Goal: Check status: Check status

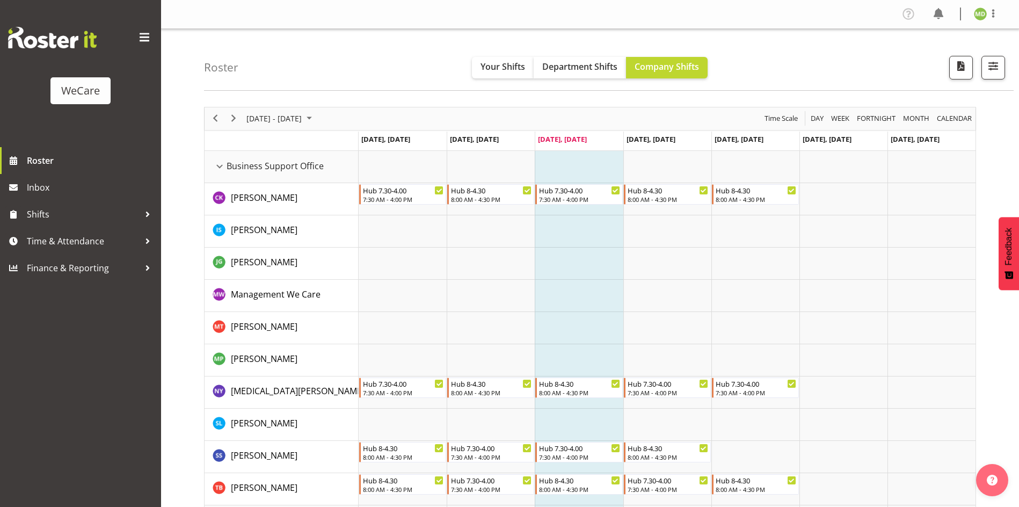
click at [286, 126] on div "[DATE] - [DATE]" at bounding box center [281, 118] width 76 height 23
click at [258, 258] on span "29" at bounding box center [258, 256] width 16 height 16
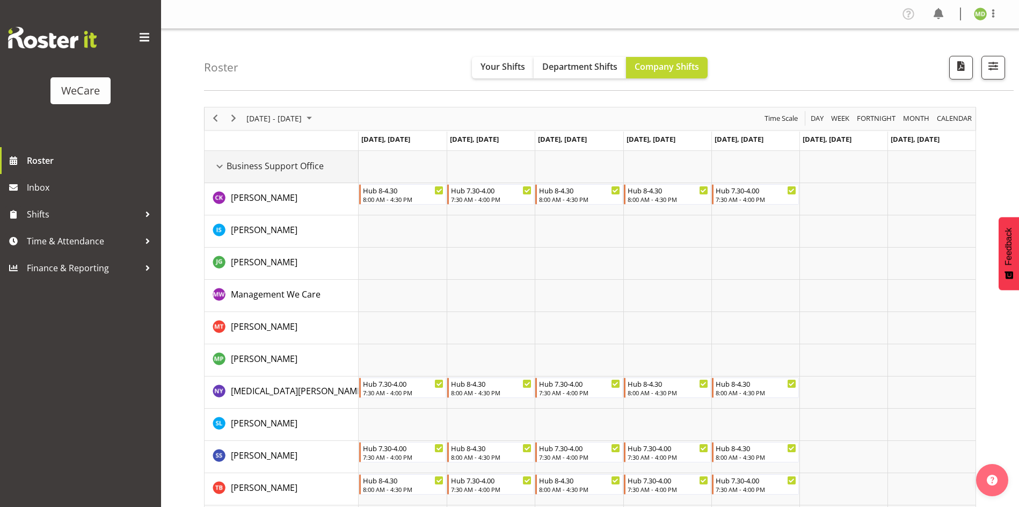
click at [226, 166] on div "Business Support Office resource" at bounding box center [220, 167] width 14 height 14
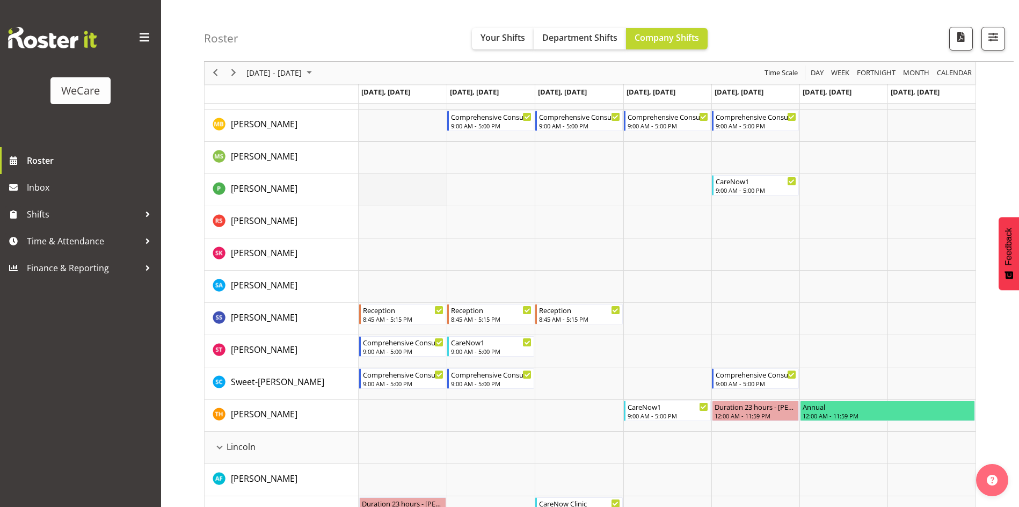
scroll to position [1396, 0]
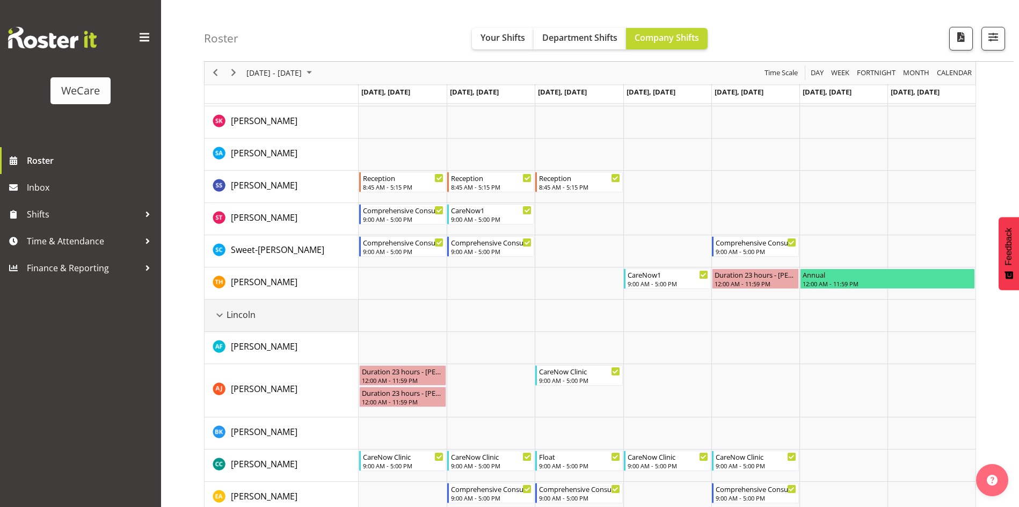
drag, startPoint x: 219, startPoint y: 313, endPoint x: 546, endPoint y: 386, distance: 334.6
click at [219, 313] on div "Lincoln resource" at bounding box center [220, 315] width 14 height 14
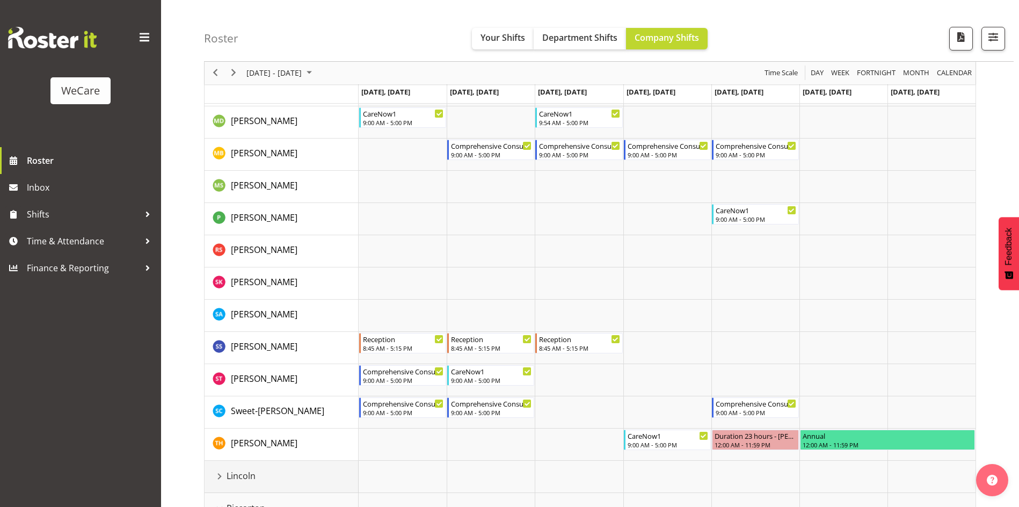
scroll to position [1289, 0]
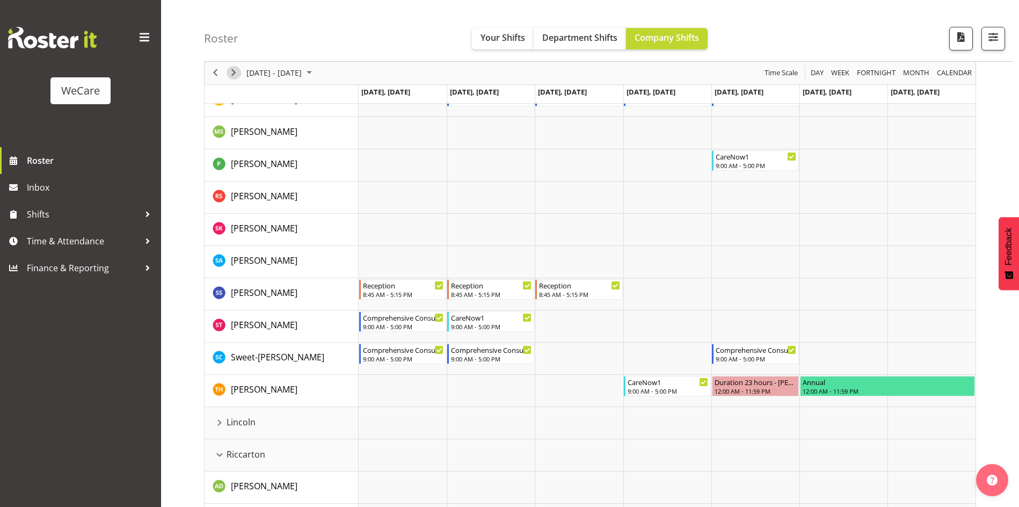
click at [231, 77] on span "Next" at bounding box center [233, 73] width 13 height 13
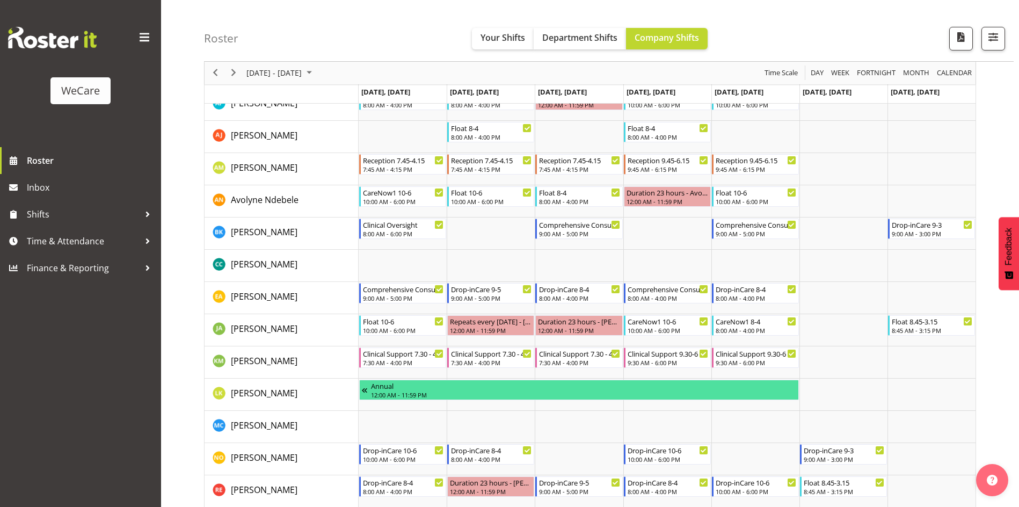
scroll to position [322, 0]
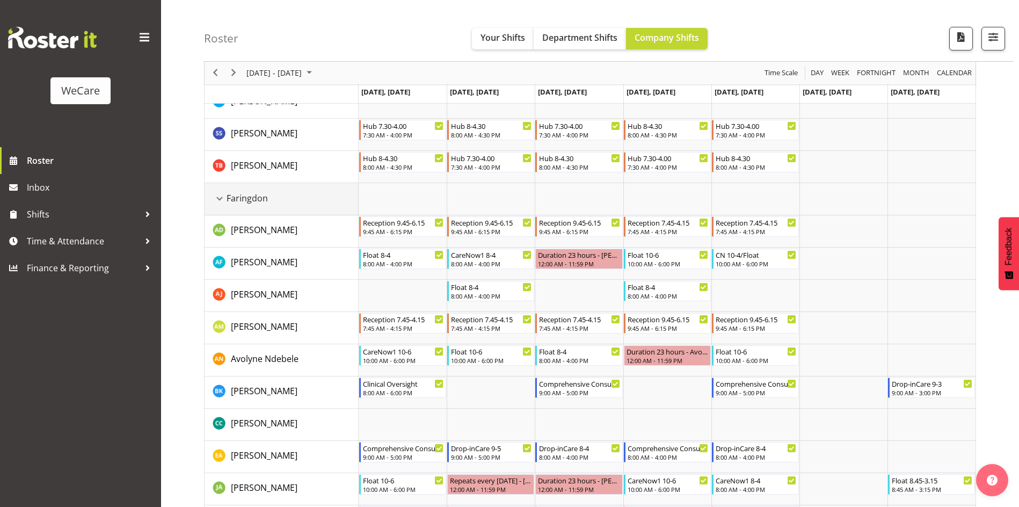
click at [219, 200] on div "Faringdon resource" at bounding box center [220, 199] width 14 height 14
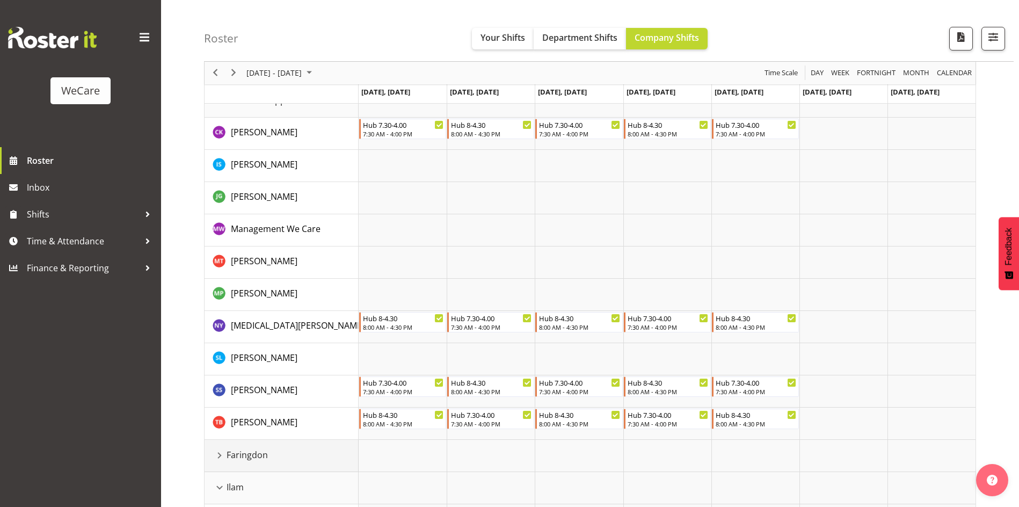
scroll to position [54, 0]
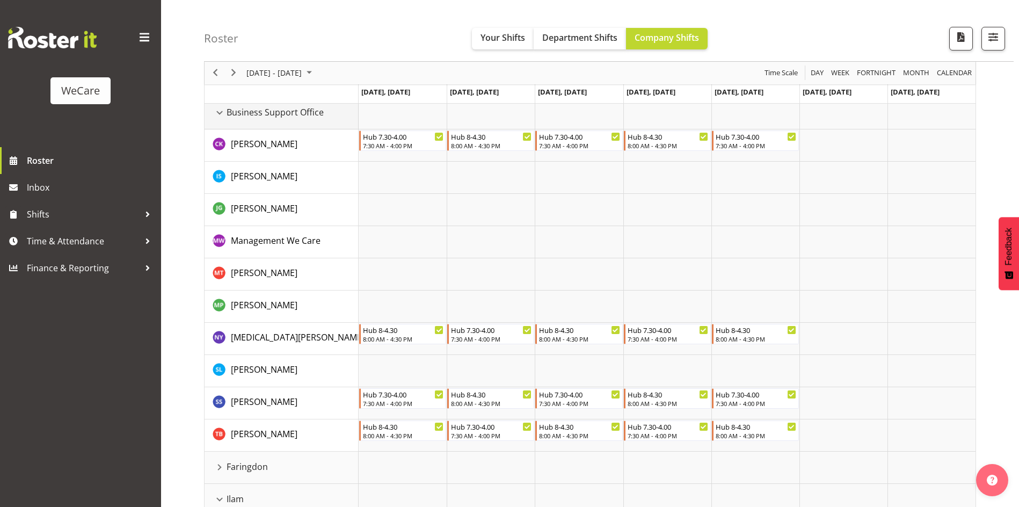
click at [220, 117] on div "Business Support Office resource" at bounding box center [220, 113] width 14 height 14
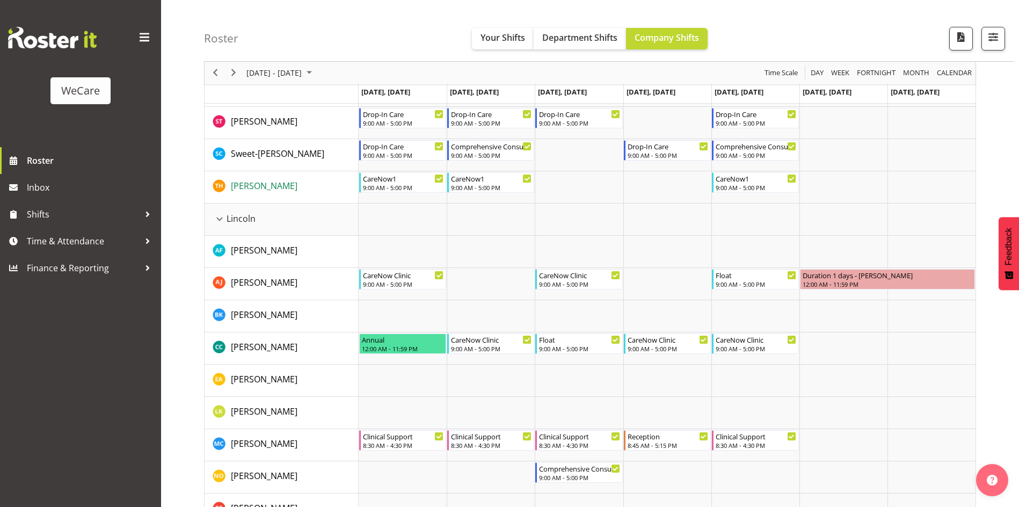
scroll to position [752, 0]
click at [219, 219] on div "Lincoln resource" at bounding box center [220, 220] width 14 height 14
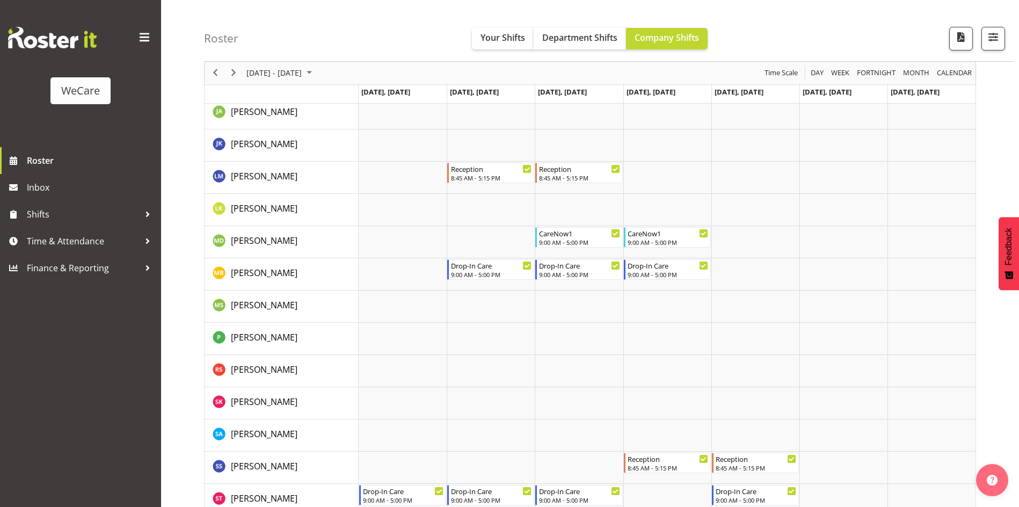
scroll to position [483, 0]
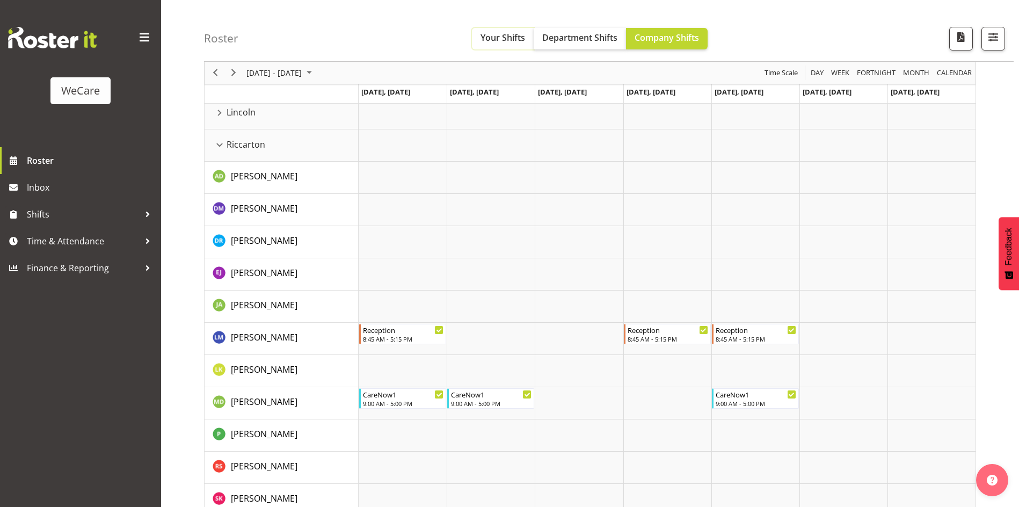
click at [494, 44] on span "Your Shifts" at bounding box center [503, 38] width 45 height 12
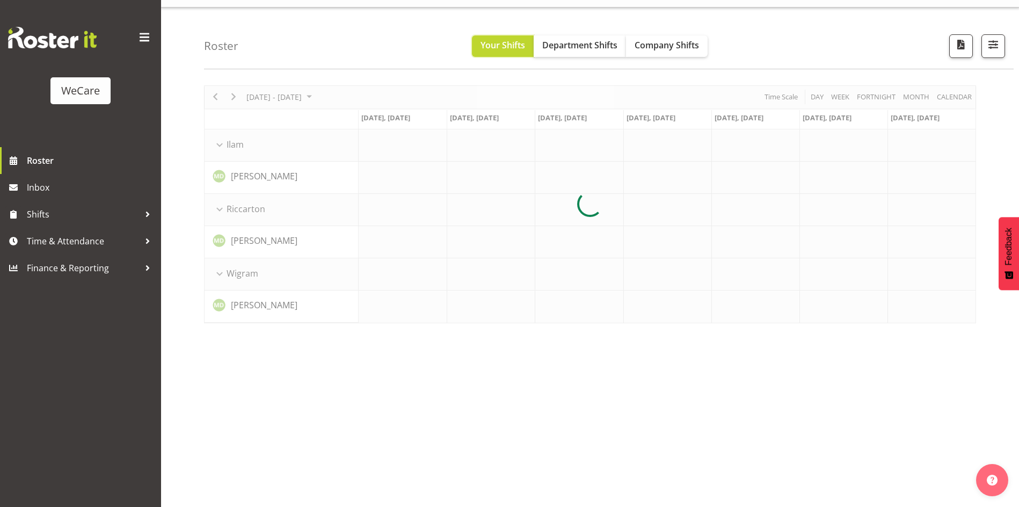
scroll to position [21, 0]
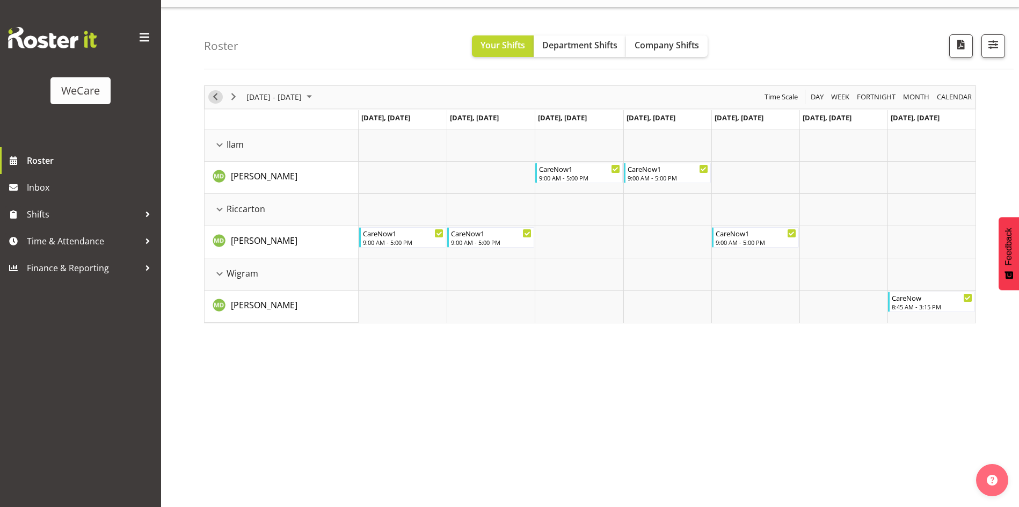
click at [216, 99] on span "Previous" at bounding box center [215, 96] width 13 height 13
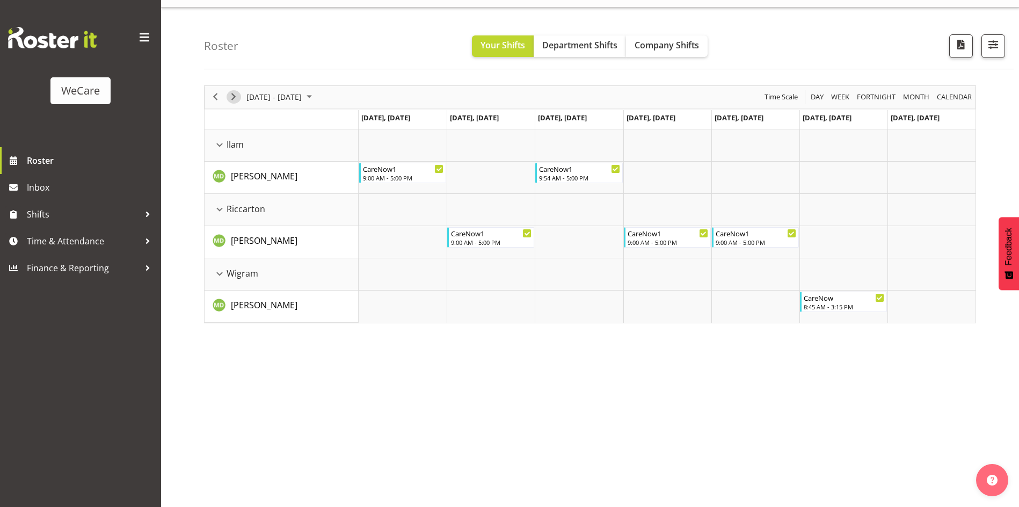
click at [236, 95] on span "Next" at bounding box center [233, 96] width 13 height 13
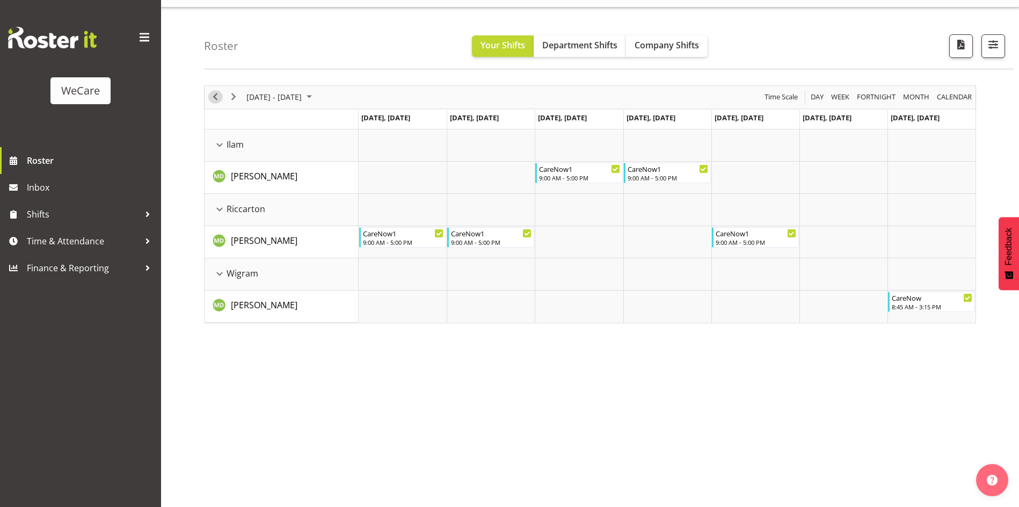
click at [215, 98] on span "Previous" at bounding box center [215, 96] width 13 height 13
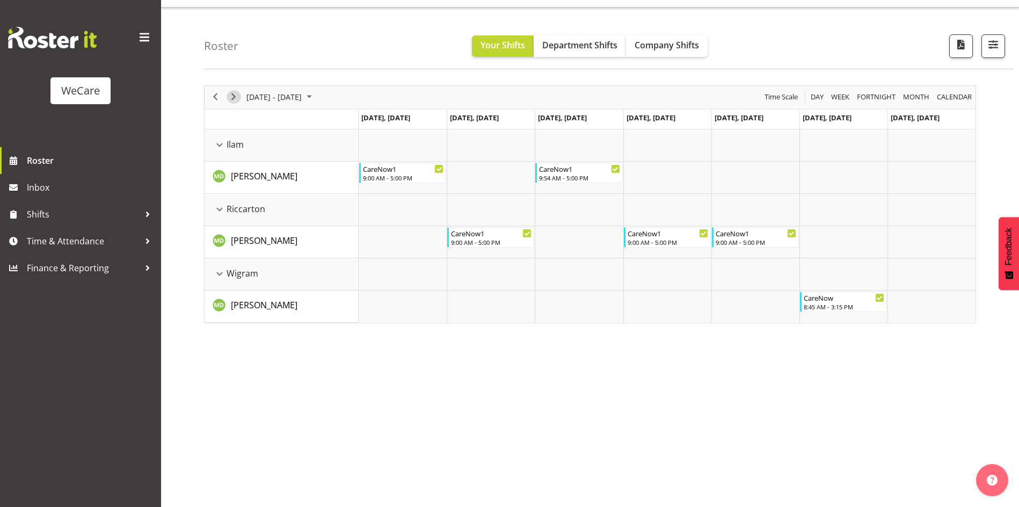
click at [230, 99] on span "Next" at bounding box center [233, 96] width 13 height 13
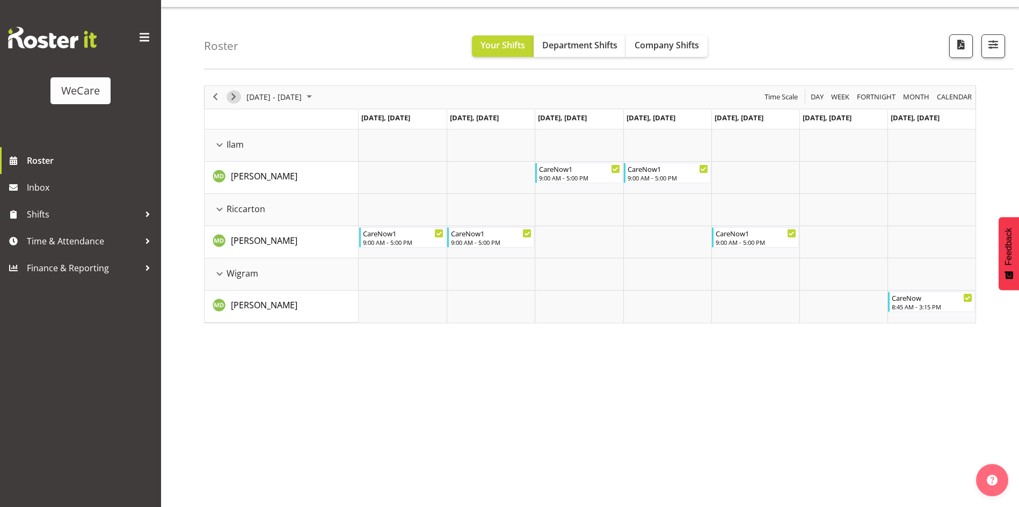
click at [233, 98] on span "Next" at bounding box center [233, 96] width 13 height 13
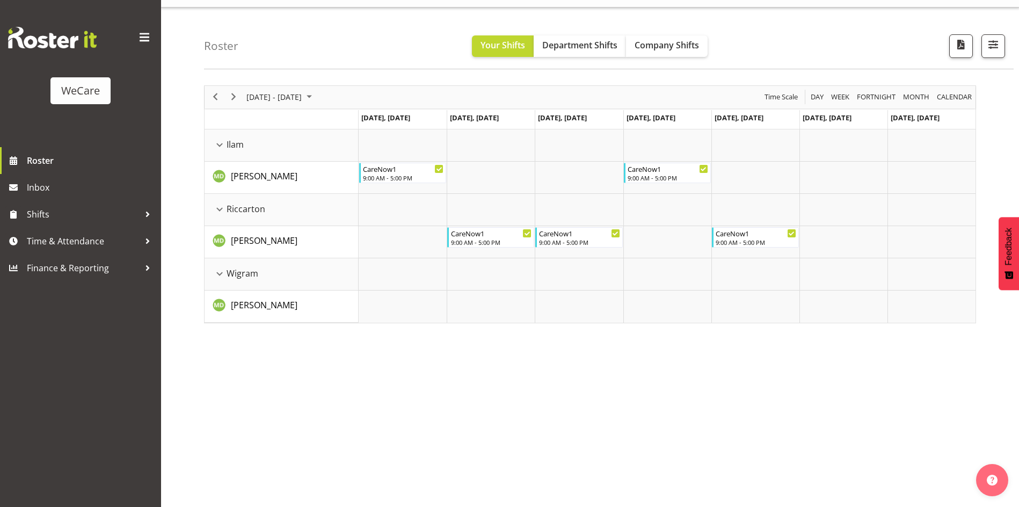
click at [322, 407] on div "[DATE] - [DATE] [DATE] Day Week Fortnight Month calendar Month Agenda Time Scal…" at bounding box center [611, 292] width 815 height 430
